Goal: Transaction & Acquisition: Purchase product/service

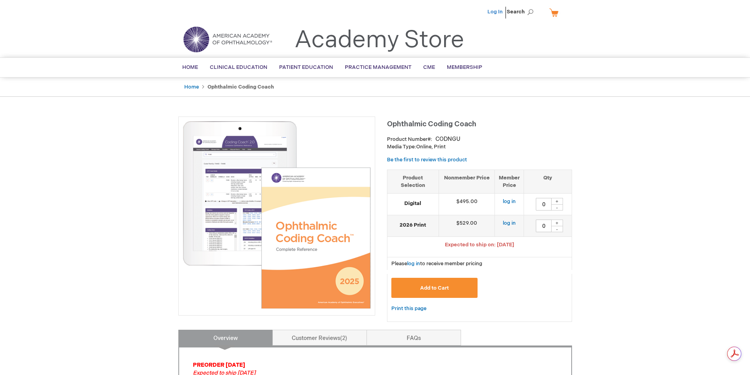
click at [499, 12] on link "Log In" at bounding box center [495, 12] width 15 height 6
type input "0"
